Goal: Task Accomplishment & Management: Complete application form

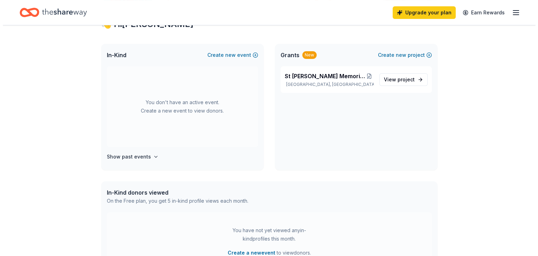
scroll to position [152, 0]
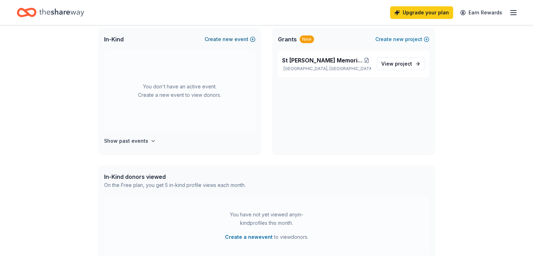
click at [239, 39] on button "Create new event" at bounding box center [230, 39] width 51 height 8
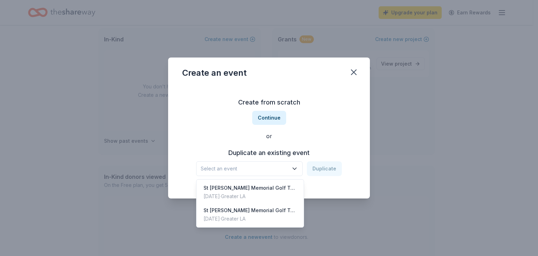
click at [293, 165] on icon "button" at bounding box center [294, 168] width 7 height 7
click at [321, 169] on div "Select an event Duplicate" at bounding box center [269, 168] width 146 height 15
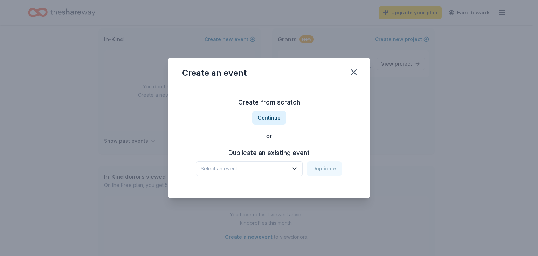
click at [323, 168] on div "Select an event Duplicate" at bounding box center [269, 168] width 146 height 15
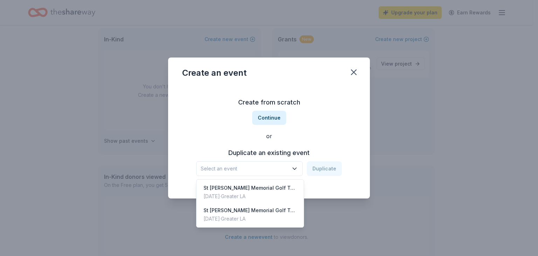
click at [297, 167] on icon "button" at bounding box center [294, 168] width 7 height 7
click at [320, 167] on div "Select an event Duplicate" at bounding box center [269, 168] width 146 height 15
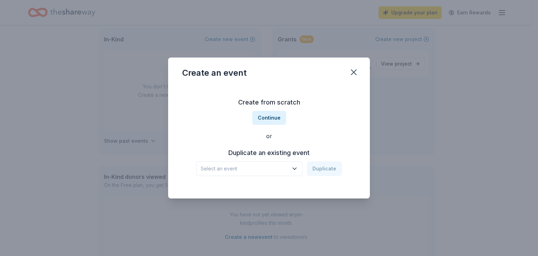
click at [296, 166] on icon "button" at bounding box center [294, 168] width 7 height 7
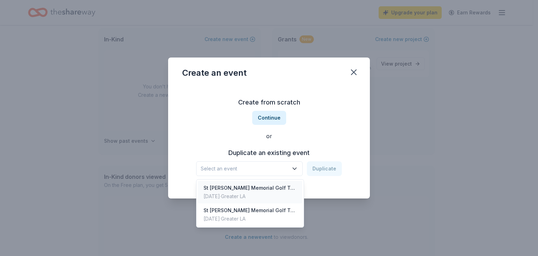
click at [231, 186] on div "St [PERSON_NAME] Memorial Golf Tournament" at bounding box center [249, 188] width 93 height 8
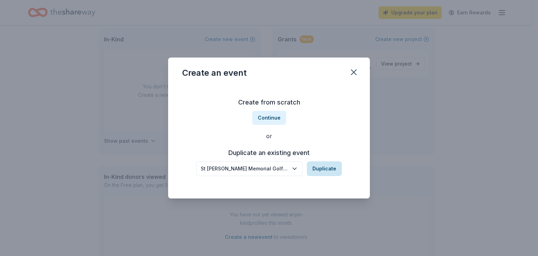
click at [328, 168] on button "Duplicate" at bounding box center [324, 168] width 35 height 15
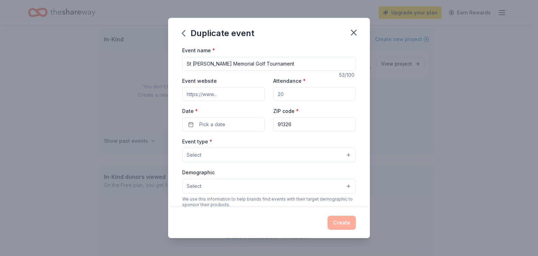
click at [318, 63] on input "St [PERSON_NAME] Memorial Golf Tournament" at bounding box center [269, 64] width 174 height 14
click at [228, 95] on input "Event website" at bounding box center [223, 94] width 83 height 14
click at [234, 92] on input "Event website" at bounding box center [223, 94] width 83 height 14
click at [220, 93] on input "Event website" at bounding box center [223, 94] width 83 height 14
click at [211, 120] on span "Pick a date" at bounding box center [212, 124] width 26 height 8
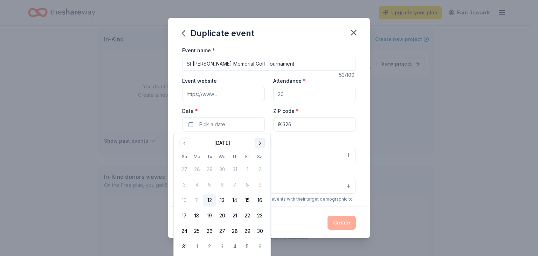
click at [258, 140] on button "Go to next month" at bounding box center [260, 143] width 10 height 10
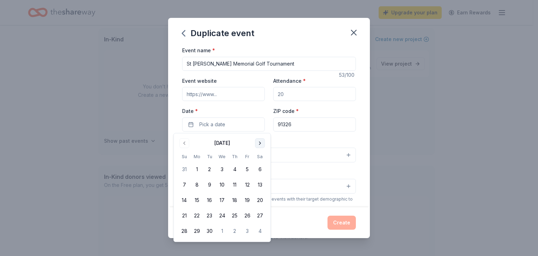
click at [257, 141] on button "Go to next month" at bounding box center [260, 143] width 10 height 10
click at [198, 214] on button "20" at bounding box center [197, 215] width 13 height 13
click at [301, 136] on div "Event name * St Nicholas-Steve Manios Sr Memorial Golf Tournament 53 /100 Event…" at bounding box center [269, 208] width 174 height 324
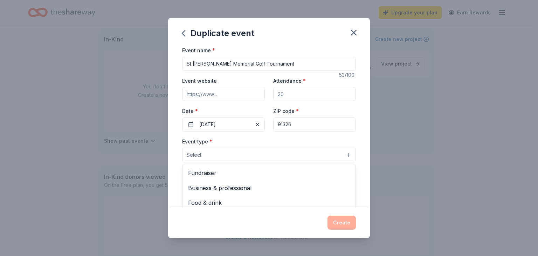
click at [226, 150] on button "Select" at bounding box center [269, 154] width 174 height 15
click at [206, 168] on span "Fundraiser" at bounding box center [269, 172] width 162 height 9
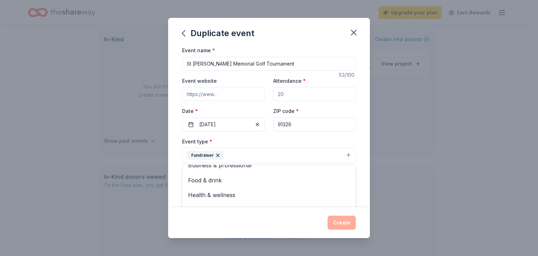
scroll to position [0, 0]
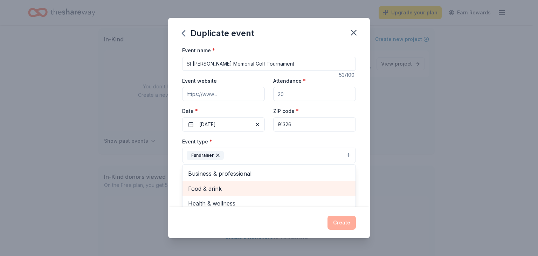
click at [219, 188] on span "Food & drink" at bounding box center [269, 188] width 162 height 9
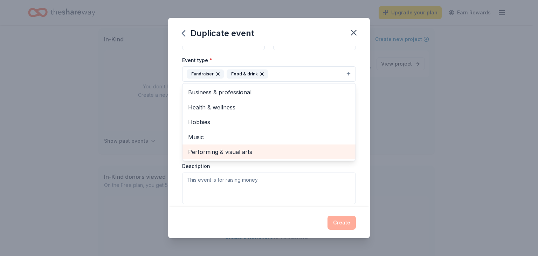
scroll to position [82, 0]
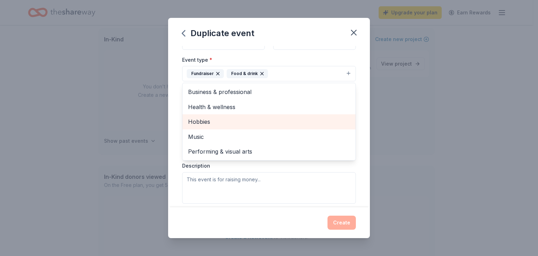
click at [207, 119] on span "Hobbies" at bounding box center [269, 121] width 162 height 9
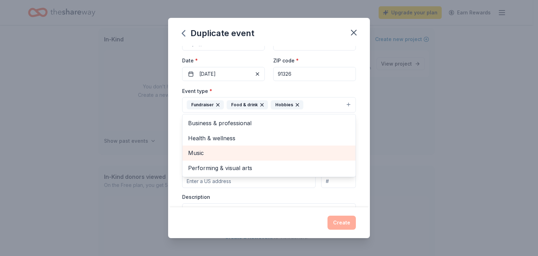
scroll to position [58, 0]
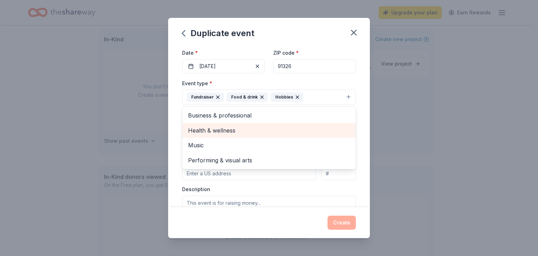
click at [224, 126] on span "Health & wellness" at bounding box center [269, 130] width 162 height 9
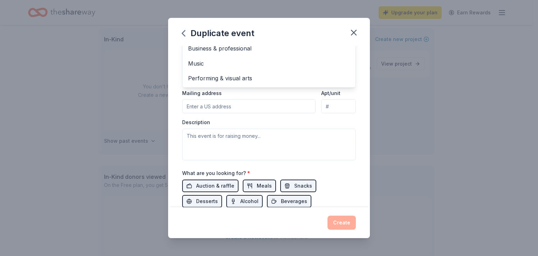
scroll to position [136, 0]
click at [234, 101] on div "Event type * Fundraiser Food & drink Hobbies Health & wellness Business & profe…" at bounding box center [269, 81] width 174 height 160
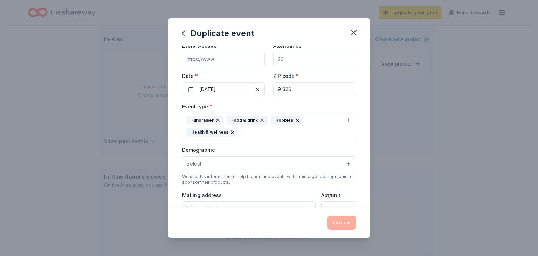
click at [245, 158] on button "Select" at bounding box center [269, 163] width 174 height 15
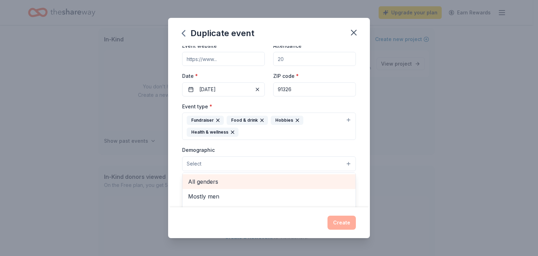
click at [207, 179] on span "All genders" at bounding box center [269, 181] width 162 height 9
click at [199, 180] on span "Mostly men" at bounding box center [269, 182] width 162 height 9
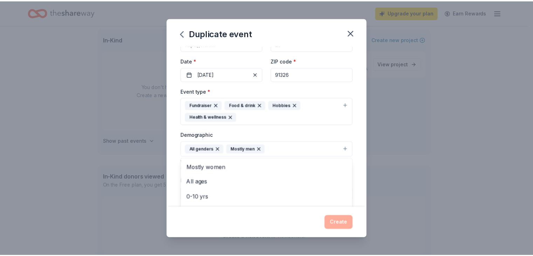
scroll to position [0, 0]
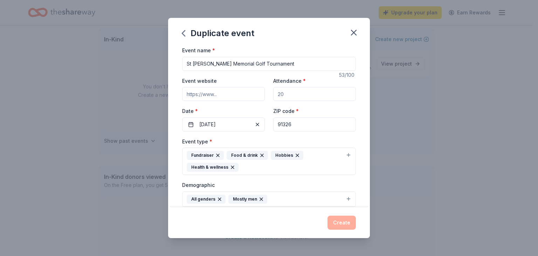
click at [282, 91] on div "Event name * St Nicholas-Steve Manios Sr Memorial Golf Tournament 53 /100 Event…" at bounding box center [269, 214] width 174 height 337
drag, startPoint x: 284, startPoint y: 92, endPoint x: 270, endPoint y: 90, distance: 13.4
click at [273, 90] on input "Attendance *" at bounding box center [314, 94] width 83 height 14
type input "200"
click at [226, 94] on input "Event website" at bounding box center [223, 94] width 83 height 14
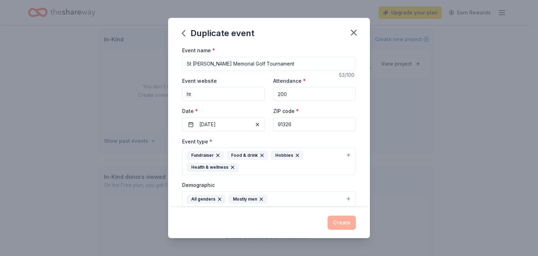
type input "h"
click at [221, 92] on input "Event website" at bounding box center [223, 94] width 83 height 14
type input "G"
type input "[DOMAIN_NAME]"
click at [344, 222] on button "Create" at bounding box center [341, 222] width 28 height 14
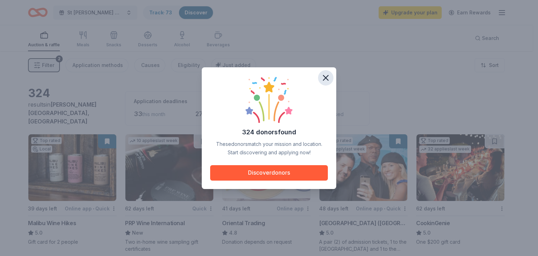
click at [326, 78] on icon "button" at bounding box center [325, 77] width 5 height 5
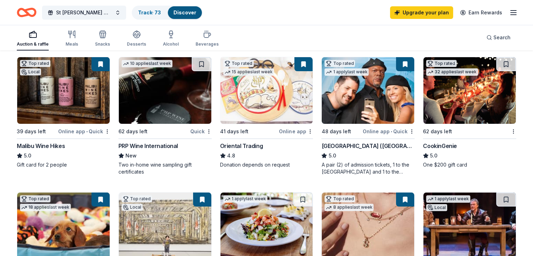
scroll to position [82, 0]
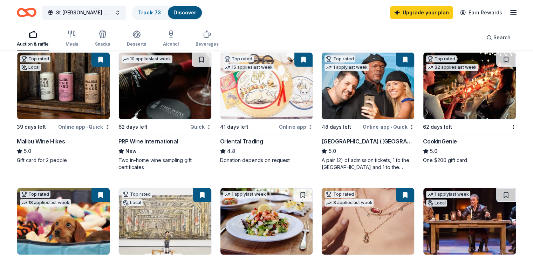
click at [105, 122] on div "Online app • Quick" at bounding box center [84, 126] width 52 height 9
click at [356, 131] on div "Top rated 1 apply last week 48 days left Online app • Quick Hollywood Wax Museu…" at bounding box center [367, 111] width 93 height 118
click at [433, 130] on div "Top rated 32 applies last week 62 days left CookinGenie 5.0 One $200 gift card" at bounding box center [469, 107] width 93 height 111
click at [434, 137] on div "CookinGenie" at bounding box center [440, 141] width 34 height 8
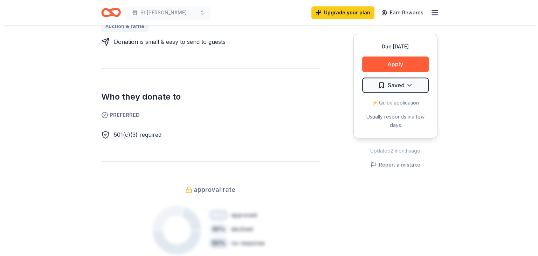
scroll to position [268, 0]
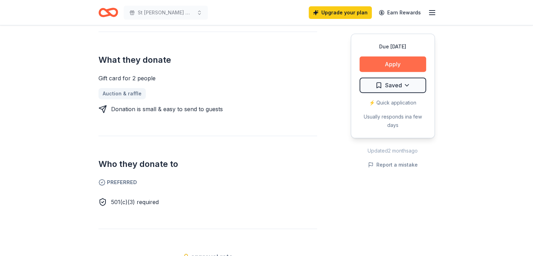
click at [386, 58] on button "Apply" at bounding box center [392, 63] width 67 height 15
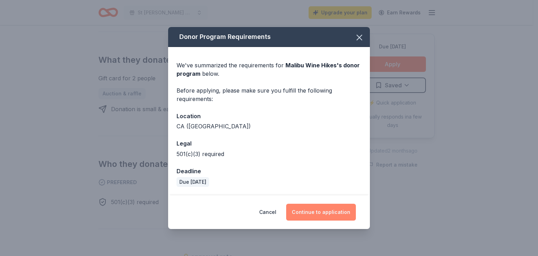
click at [331, 212] on button "Continue to application" at bounding box center [321, 211] width 70 height 17
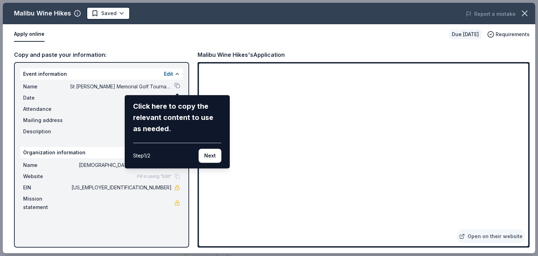
click at [145, 105] on div "Click here to copy the relevant content to use as needed." at bounding box center [177, 118] width 88 height 34
click at [207, 155] on button "Next" at bounding box center [210, 156] width 23 height 14
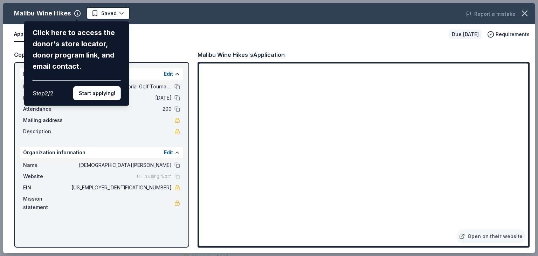
click at [51, 26] on div "Click here to access the donor's store locator, donor program link, and email c…" at bounding box center [76, 63] width 105 height 84
click at [55, 48] on div "Click here to access the donor's store locator, donor program link, and email c…" at bounding box center [77, 49] width 88 height 45
click at [54, 47] on div "Click here to access the donor's store locator, donor program link, and email c…" at bounding box center [77, 49] width 88 height 45
click at [321, 102] on div "Malibu Wine Hikes Click here to access the donor's store locator, donor program…" at bounding box center [269, 128] width 532 height 250
click at [314, 101] on div "Malibu Wine Hikes Click here to access the donor's store locator, donor program…" at bounding box center [269, 128] width 532 height 250
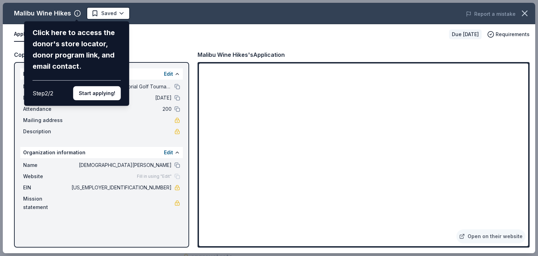
click at [327, 102] on div "Malibu Wine Hikes Click here to access the donor's store locator, donor program…" at bounding box center [269, 128] width 532 height 250
click at [96, 94] on button "Start applying!" at bounding box center [97, 93] width 48 height 14
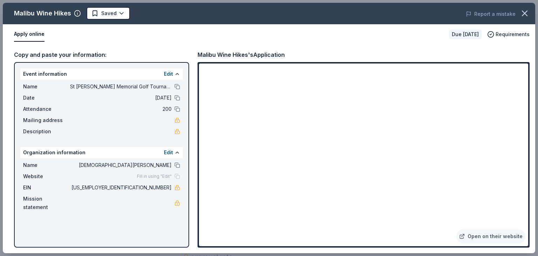
click at [174, 150] on div "Edit" at bounding box center [172, 152] width 16 height 8
click at [168, 150] on button "Edit" at bounding box center [168, 152] width 9 height 8
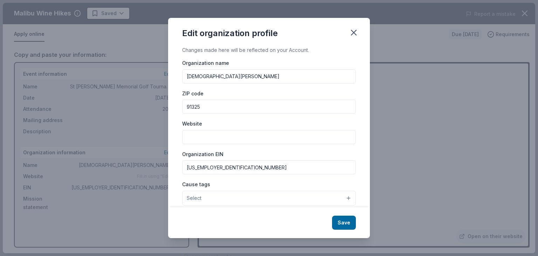
click at [237, 138] on input "Website" at bounding box center [269, 137] width 174 height 14
click at [193, 198] on span "Select" at bounding box center [194, 198] width 15 height 8
click at [193, 196] on span "Select" at bounding box center [194, 198] width 15 height 8
click at [343, 196] on button "Select" at bounding box center [269, 198] width 174 height 15
click at [199, 133] on div "Organization name St Nicholas Greek Orthodox Church ZIP code 91325 Website Orga…" at bounding box center [269, 163] width 174 height 210
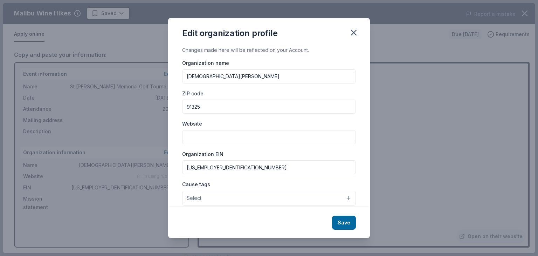
click at [352, 30] on icon "button" at bounding box center [353, 32] width 5 height 5
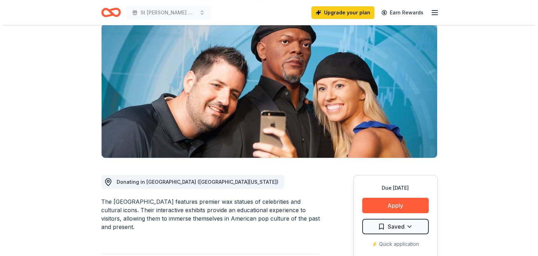
scroll to position [93, 0]
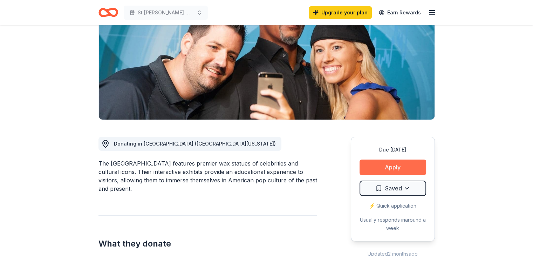
click at [382, 163] on button "Apply" at bounding box center [392, 166] width 67 height 15
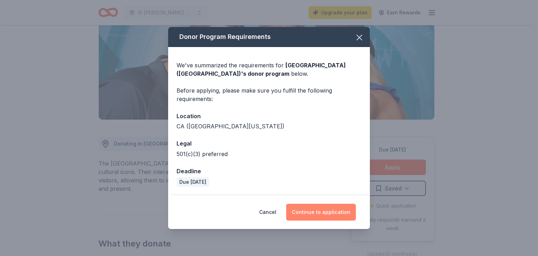
click at [328, 210] on button "Continue to application" at bounding box center [321, 211] width 70 height 17
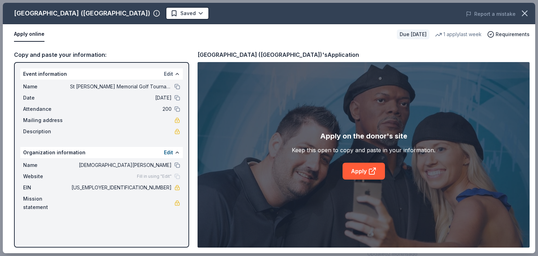
click at [165, 72] on button "Edit" at bounding box center [168, 74] width 9 height 8
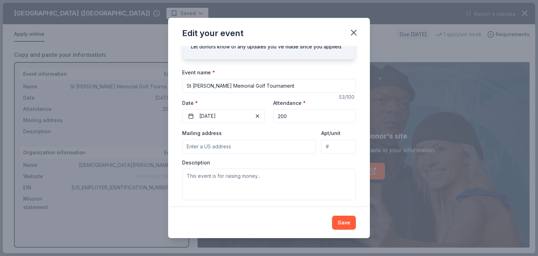
scroll to position [34, 0]
click at [186, 179] on textarea at bounding box center [269, 184] width 174 height 32
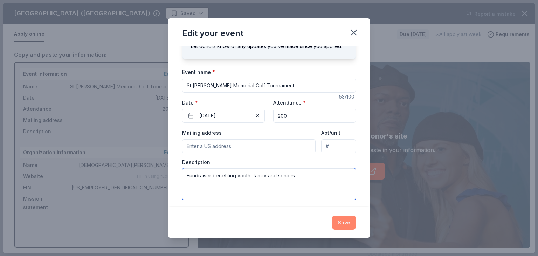
type textarea "Fundraiser benefiting youth, family and seniors"
click at [344, 221] on button "Save" at bounding box center [344, 222] width 24 height 14
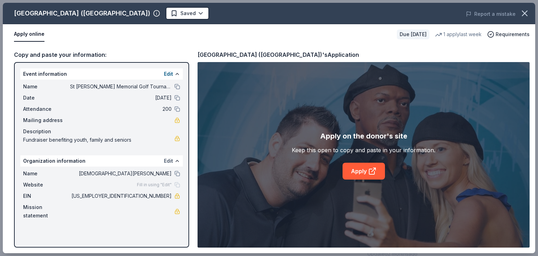
click at [172, 159] on button "Edit" at bounding box center [168, 161] width 9 height 8
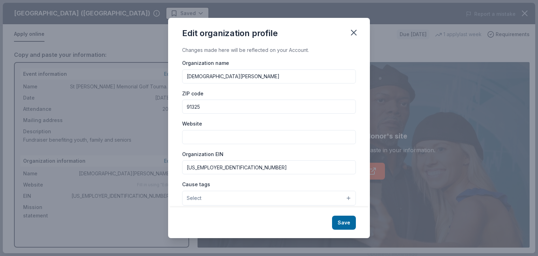
click at [240, 134] on input "Website" at bounding box center [269, 137] width 174 height 14
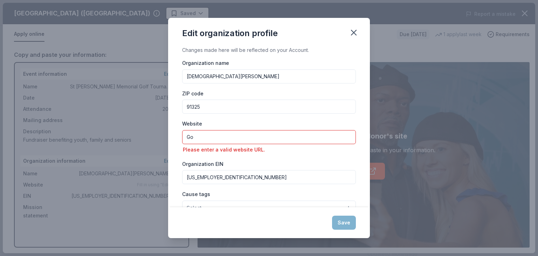
type input "G"
type input "S"
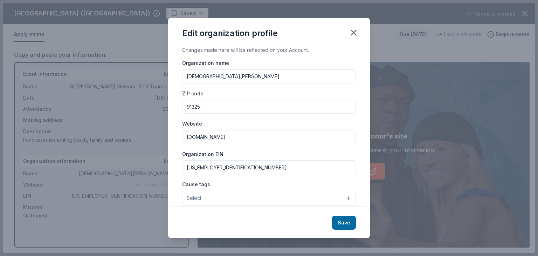
type input "[DOMAIN_NAME]"
click at [342, 197] on button "Select" at bounding box center [269, 198] width 174 height 15
click at [343, 198] on button "Select" at bounding box center [269, 198] width 174 height 15
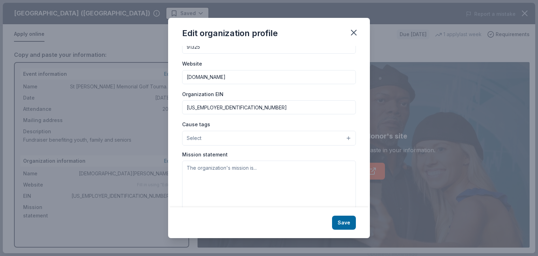
scroll to position [60, 0]
click at [219, 136] on button "Select" at bounding box center [269, 137] width 174 height 15
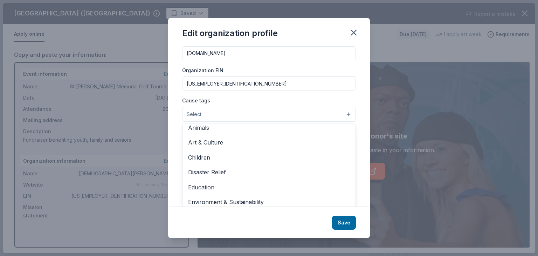
scroll to position [0, 0]
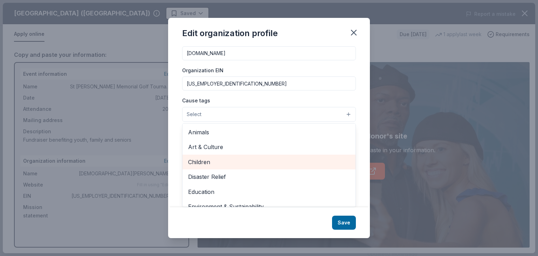
click at [278, 159] on span "Children" at bounding box center [269, 161] width 162 height 9
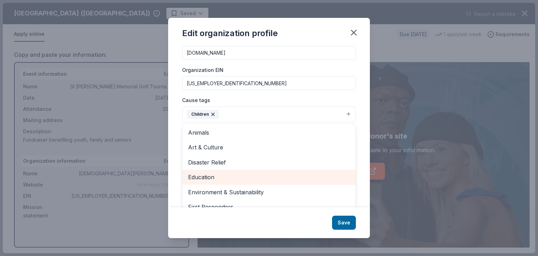
click at [205, 176] on span "Education" at bounding box center [269, 176] width 162 height 9
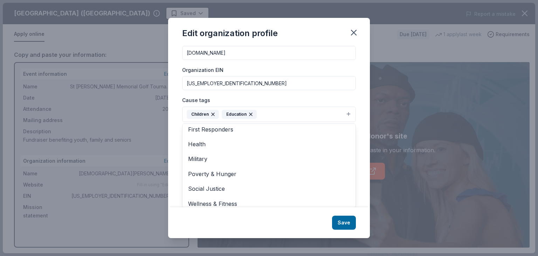
scroll to position [68, 0]
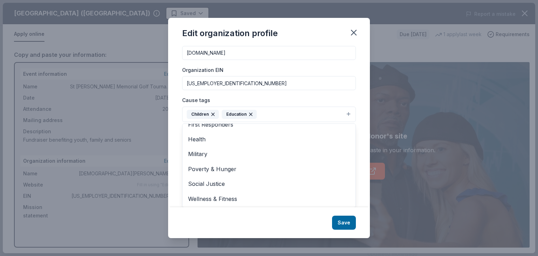
click at [346, 221] on div "Edit organization profile Changes made here will be reflected on your Account. …" at bounding box center [269, 128] width 202 height 220
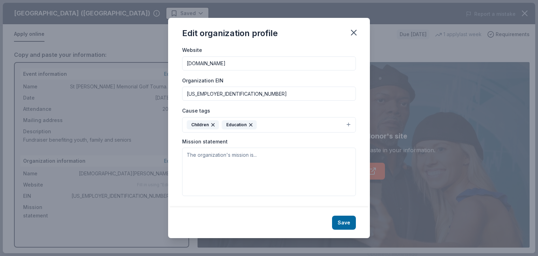
click at [346, 222] on button "Save" at bounding box center [344, 222] width 24 height 14
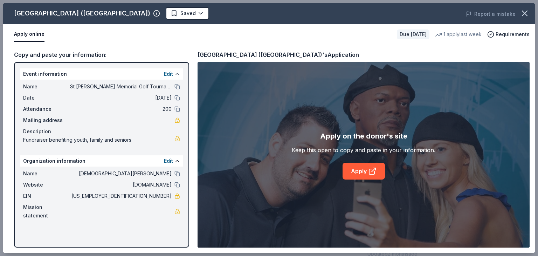
click at [177, 72] on button at bounding box center [177, 74] width 6 height 6
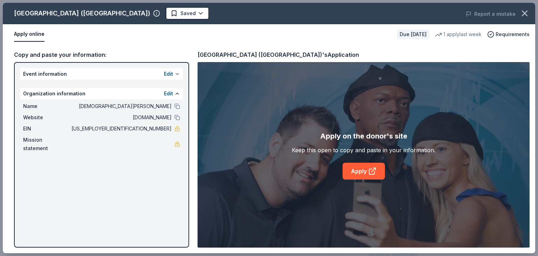
click at [177, 72] on button at bounding box center [177, 74] width 6 height 6
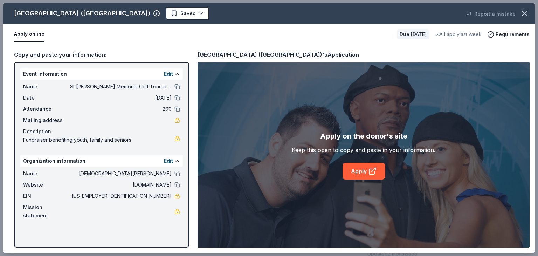
click at [25, 139] on span "Fundraiser benefiting youth, family and seniors" at bounding box center [98, 140] width 151 height 8
click at [48, 138] on span "Fundraiser benefiting youth, family and seniors" at bounding box center [98, 140] width 151 height 8
click at [94, 138] on span "Fundraiser benefiting youth, family and seniors" at bounding box center [98, 140] width 151 height 8
click at [173, 158] on div "Edit" at bounding box center [172, 161] width 16 height 8
click at [361, 169] on link "Apply" at bounding box center [364, 171] width 42 height 17
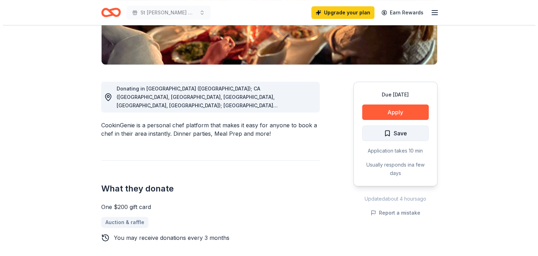
scroll to position [152, 0]
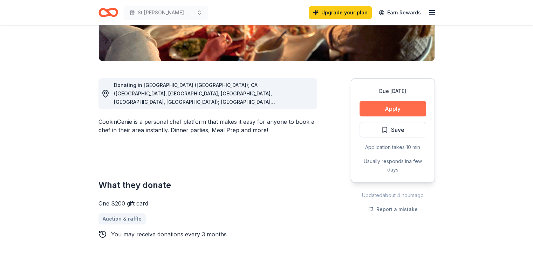
click at [388, 106] on button "Apply" at bounding box center [392, 108] width 67 height 15
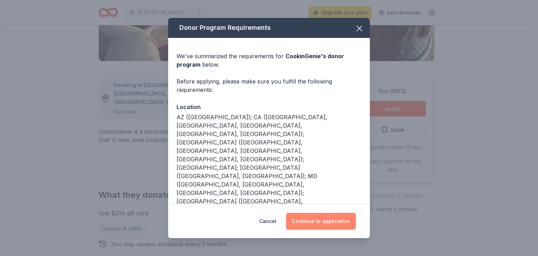
click at [318, 220] on button "Continue to application" at bounding box center [321, 221] width 70 height 17
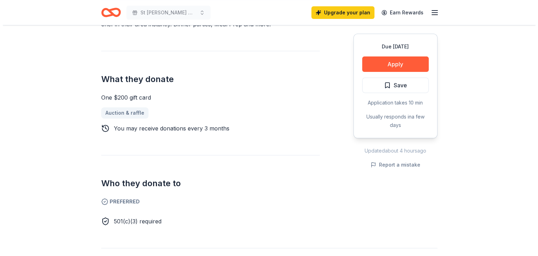
scroll to position [257, 0]
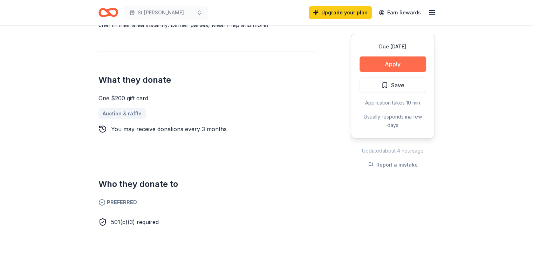
click at [389, 61] on button "Apply" at bounding box center [392, 63] width 67 height 15
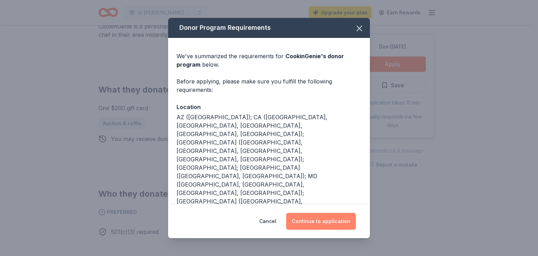
click at [316, 219] on button "Continue to application" at bounding box center [321, 221] width 70 height 17
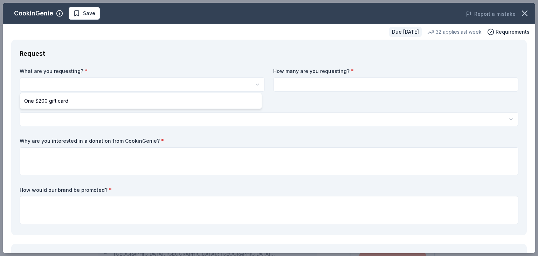
scroll to position [0, 0]
select select "One $200 gift card"
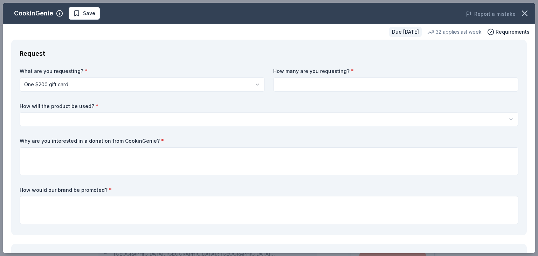
click at [309, 84] on input at bounding box center [395, 84] width 245 height 14
type input "2"
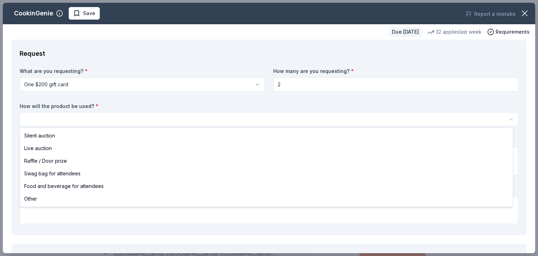
click at [39, 116] on html "St [PERSON_NAME] Memorial Golf Tournament Save Apply Due [DATE] Share CookinGen…" at bounding box center [269, 128] width 538 height 256
select select "silentAuction"
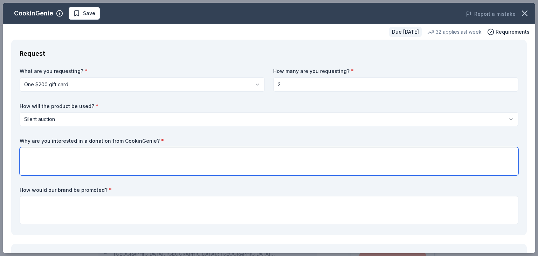
click at [85, 152] on textarea at bounding box center [269, 161] width 499 height 28
type textarea "I"
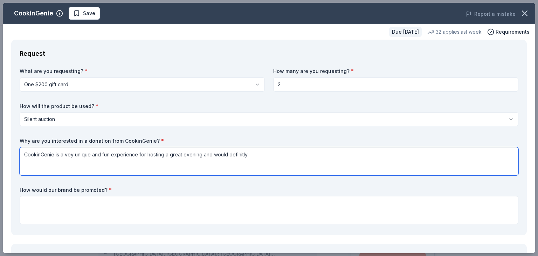
click at [39, 155] on textarea "CookinGenie is a vey unique and fun experience for hosting a great evening and …" at bounding box center [269, 161] width 499 height 28
click at [60, 156] on textarea "Cookin Genie is a vey unique and fun experience for hosting a great evening and…" at bounding box center [269, 161] width 499 height 28
click at [265, 152] on textarea "Cookin Genie sounds like a vey unique and fun experience for hosting a great ev…" at bounding box center [269, 161] width 499 height 28
type textarea "Cookin Genie sounds like a vey unique and fun experience for hosting a great ev…"
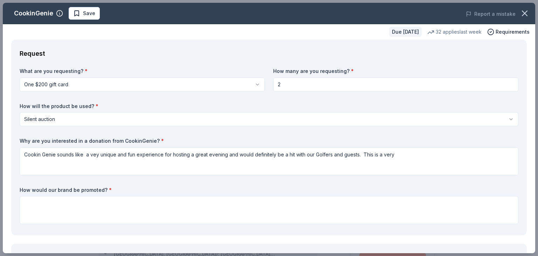
click at [275, 84] on input "2" at bounding box center [395, 84] width 245 height 14
type input "1"
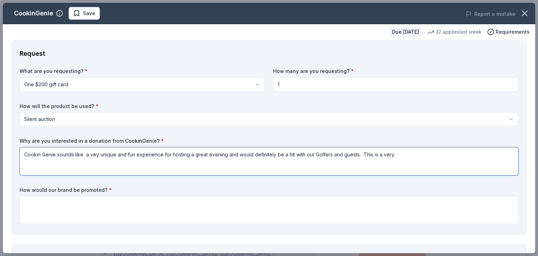
drag, startPoint x: 372, startPoint y: 153, endPoint x: 378, endPoint y: 154, distance: 6.1
click at [378, 154] on textarea "Cookin Genie sounds like a vey unique and fun experience for hosting a great ev…" at bounding box center [269, 161] width 499 height 28
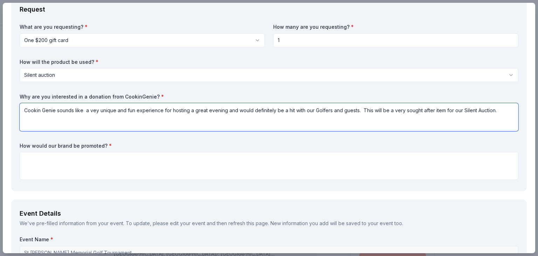
scroll to position [47, 0]
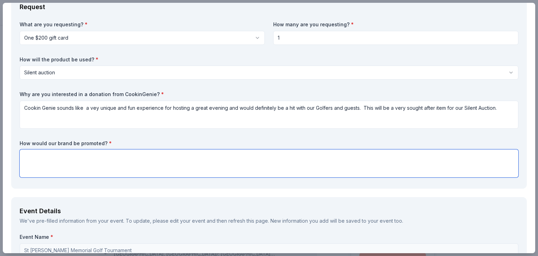
click at [44, 154] on textarea at bounding box center [269, 163] width 499 height 28
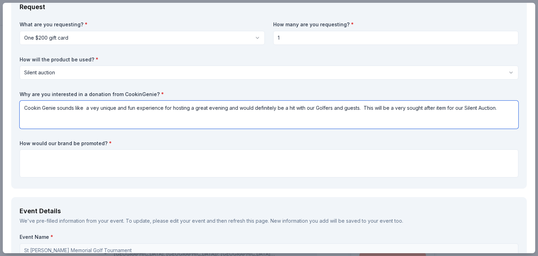
click at [29, 115] on textarea "Cookin Genie sounds like a vey unique and fun experience for hosting a great ev…" at bounding box center [269, 115] width 499 height 28
drag, startPoint x: 498, startPoint y: 109, endPoint x: 503, endPoint y: 108, distance: 5.6
click at [498, 109] on textarea "Cookin Genie sounds like a vey unique and fun experience for hosting a great ev…" at bounding box center [269, 115] width 499 height 28
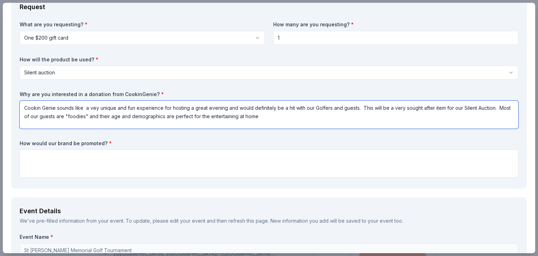
drag, startPoint x: 213, startPoint y: 117, endPoint x: 218, endPoint y: 118, distance: 5.4
click at [218, 118] on textarea "Cookin Genie sounds like a vey unique and fun experience for hosting a great ev…" at bounding box center [269, 115] width 499 height 28
click at [269, 117] on textarea "Cookin Genie sounds like a vey unique and fun experience for hosting a great ev…" at bounding box center [269, 115] width 499 height 28
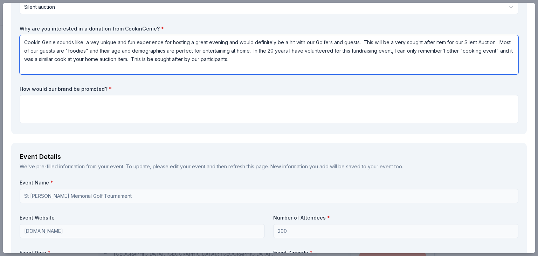
scroll to position [117, 0]
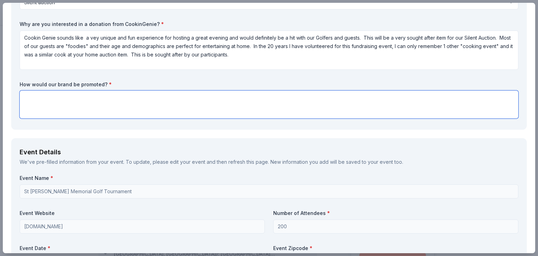
click at [36, 97] on textarea at bounding box center [269, 104] width 499 height 28
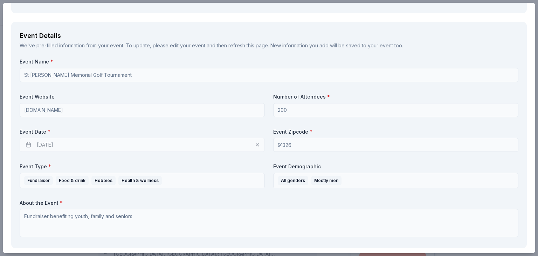
scroll to position [233, 0]
click at [44, 144] on div "10/19/2025" at bounding box center [142, 144] width 245 height 14
click at [66, 143] on div "10/19/2025" at bounding box center [142, 144] width 245 height 14
click at [28, 144] on div "10/19/2025" at bounding box center [142, 144] width 245 height 14
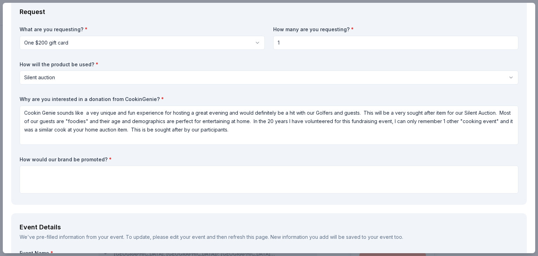
scroll to position [0, 0]
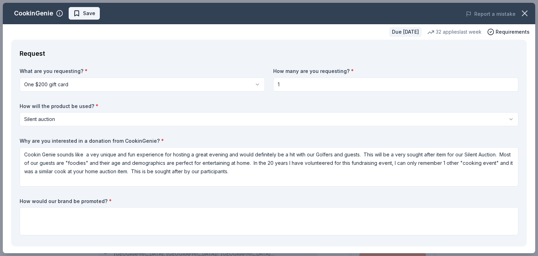
click at [83, 13] on span "Save" at bounding box center [89, 13] width 12 height 8
click at [94, 15] on html "St Nicholas-Steve Manios Sr Memorial Golf Tournament Saved Apply Due in 62 days…" at bounding box center [269, 128] width 538 height 256
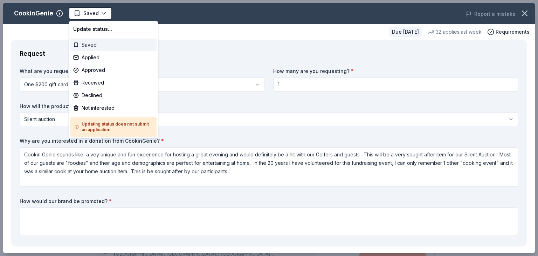
click at [84, 42] on div "Saved" at bounding box center [113, 45] width 86 height 13
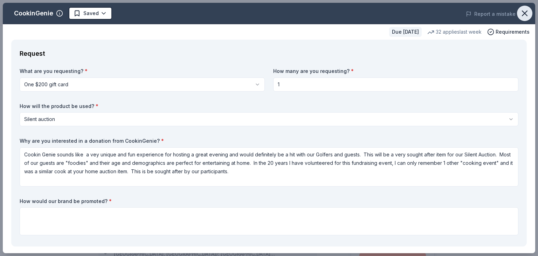
click at [520, 14] on icon "button" at bounding box center [525, 13] width 10 height 10
click at [60, 13] on icon "button" at bounding box center [59, 13] width 7 height 7
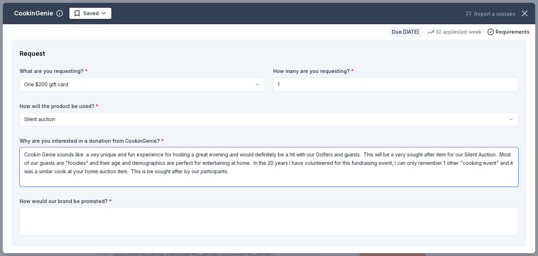
drag, startPoint x: 42, startPoint y: 153, endPoint x: 35, endPoint y: 153, distance: 6.7
drag, startPoint x: 35, startPoint y: 153, endPoint x: 39, endPoint y: 156, distance: 4.4
drag, startPoint x: 39, startPoint y: 156, endPoint x: 33, endPoint y: 155, distance: 6.3
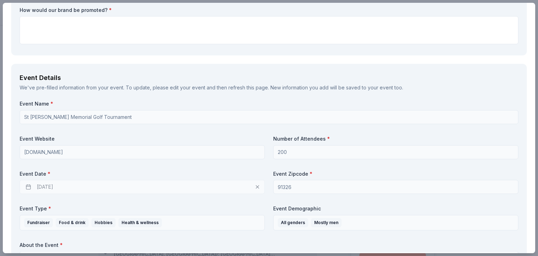
scroll to position [192, 0]
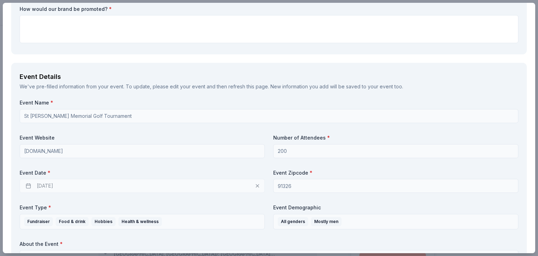
type textarea "CookingGenie sounds like a vey unique and fun experience for hosting a great ev…"
click at [30, 188] on div "10/19/2025" at bounding box center [142, 186] width 245 height 14
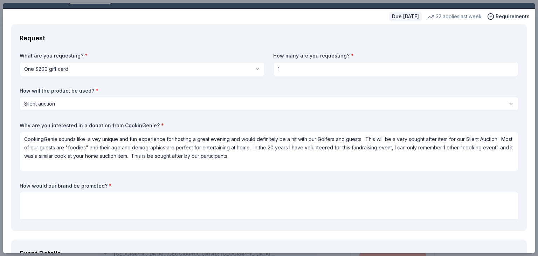
scroll to position [0, 0]
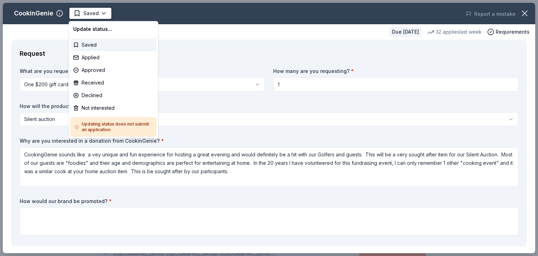
click at [88, 12] on html "St Nicholas-Steve Manios Sr Memorial Golf Tournament Saved Apply Due in 62 days…" at bounding box center [269, 128] width 538 height 256
click at [92, 44] on div "Saved" at bounding box center [113, 45] width 86 height 13
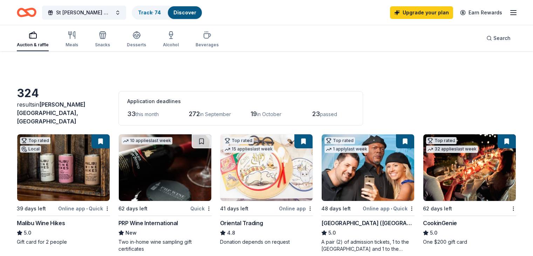
scroll to position [82, 0]
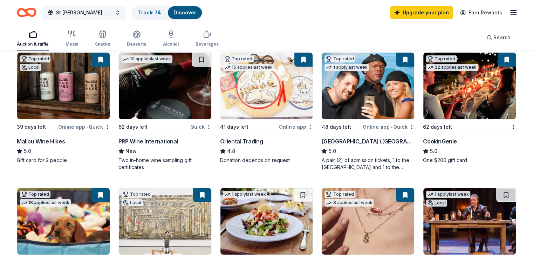
click at [111, 12] on span "St [PERSON_NAME] Memorial Golf Tournament" at bounding box center [84, 12] width 56 height 8
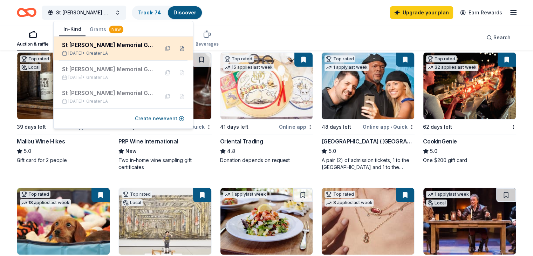
click at [139, 51] on div "[DATE] • Greater LA" at bounding box center [108, 53] width 92 height 6
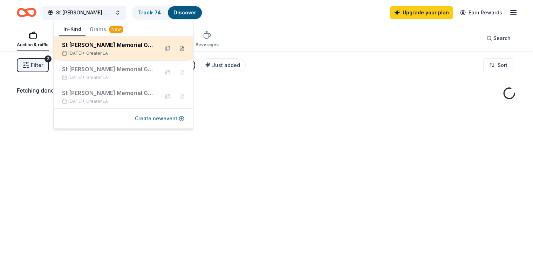
click at [125, 54] on div "[DATE] • Greater LA" at bounding box center [108, 53] width 92 height 6
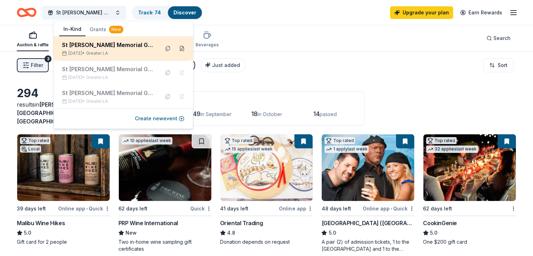
click at [181, 51] on button at bounding box center [181, 48] width 11 height 11
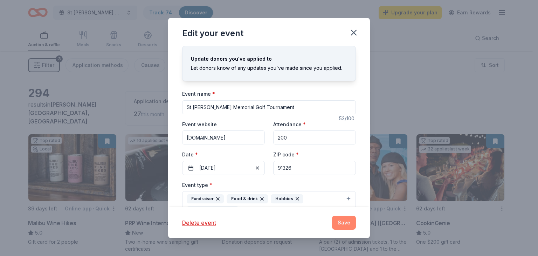
click at [338, 221] on button "Save" at bounding box center [344, 222] width 24 height 14
